Goal: Task Accomplishment & Management: Complete application form

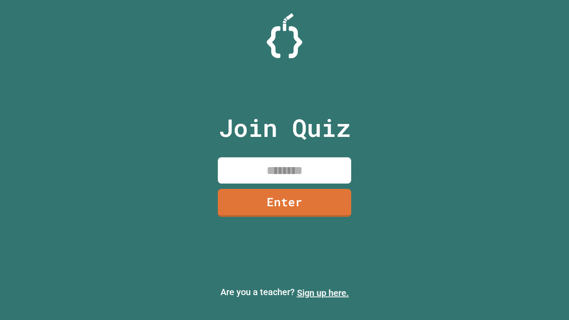
click at [323, 293] on link "Sign up here." at bounding box center [323, 293] width 52 height 11
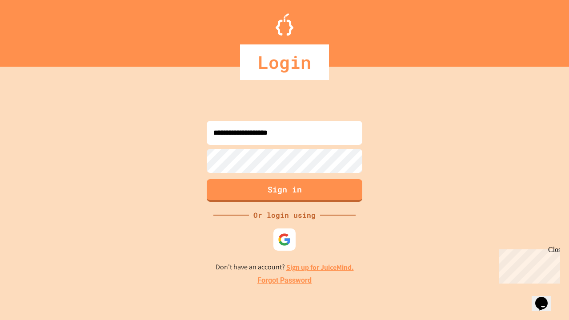
type input "**********"
